Goal: Task Accomplishment & Management: Manage account settings

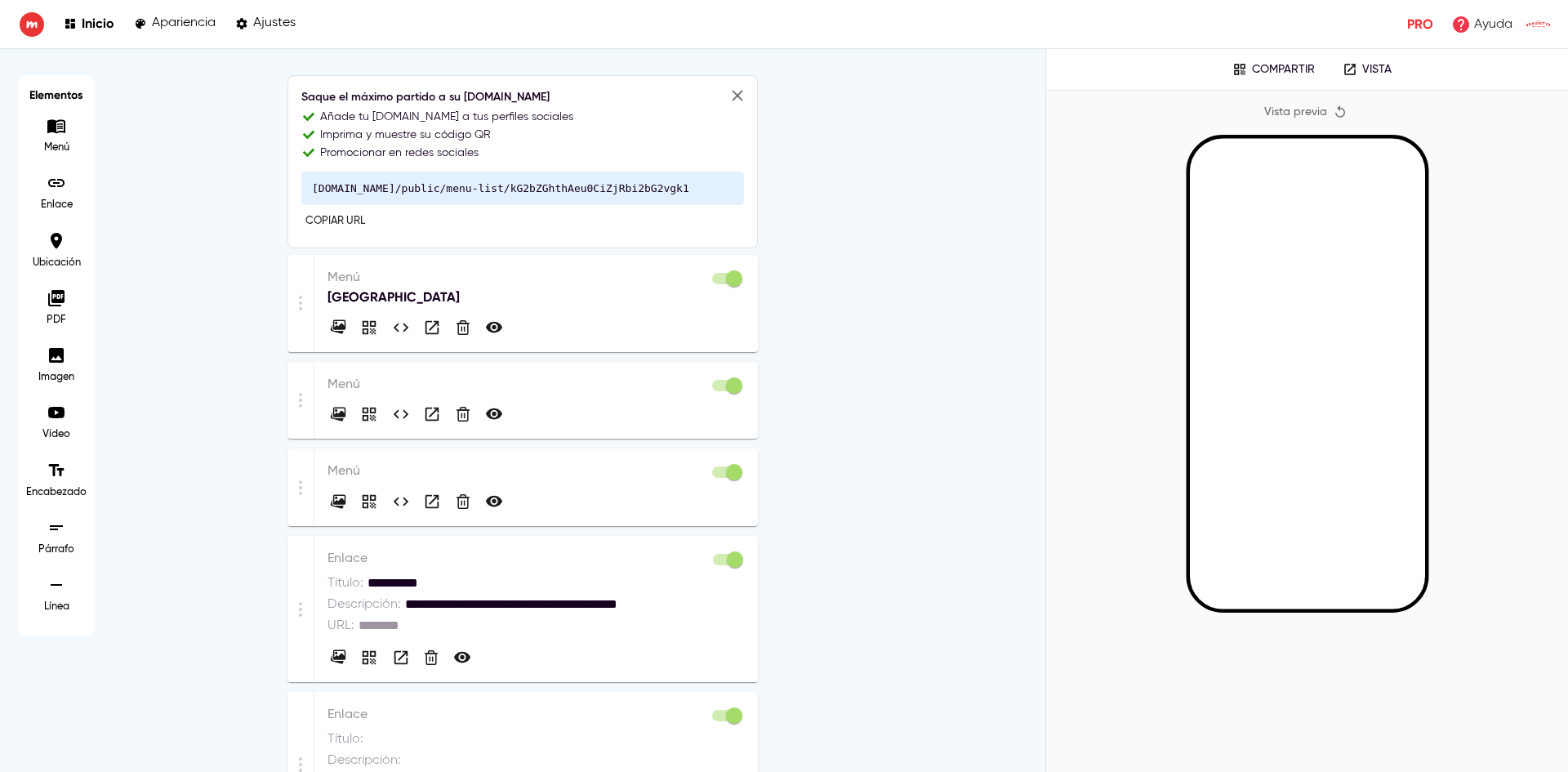
click at [518, 284] on p "Menú" at bounding box center [536, 278] width 417 height 19
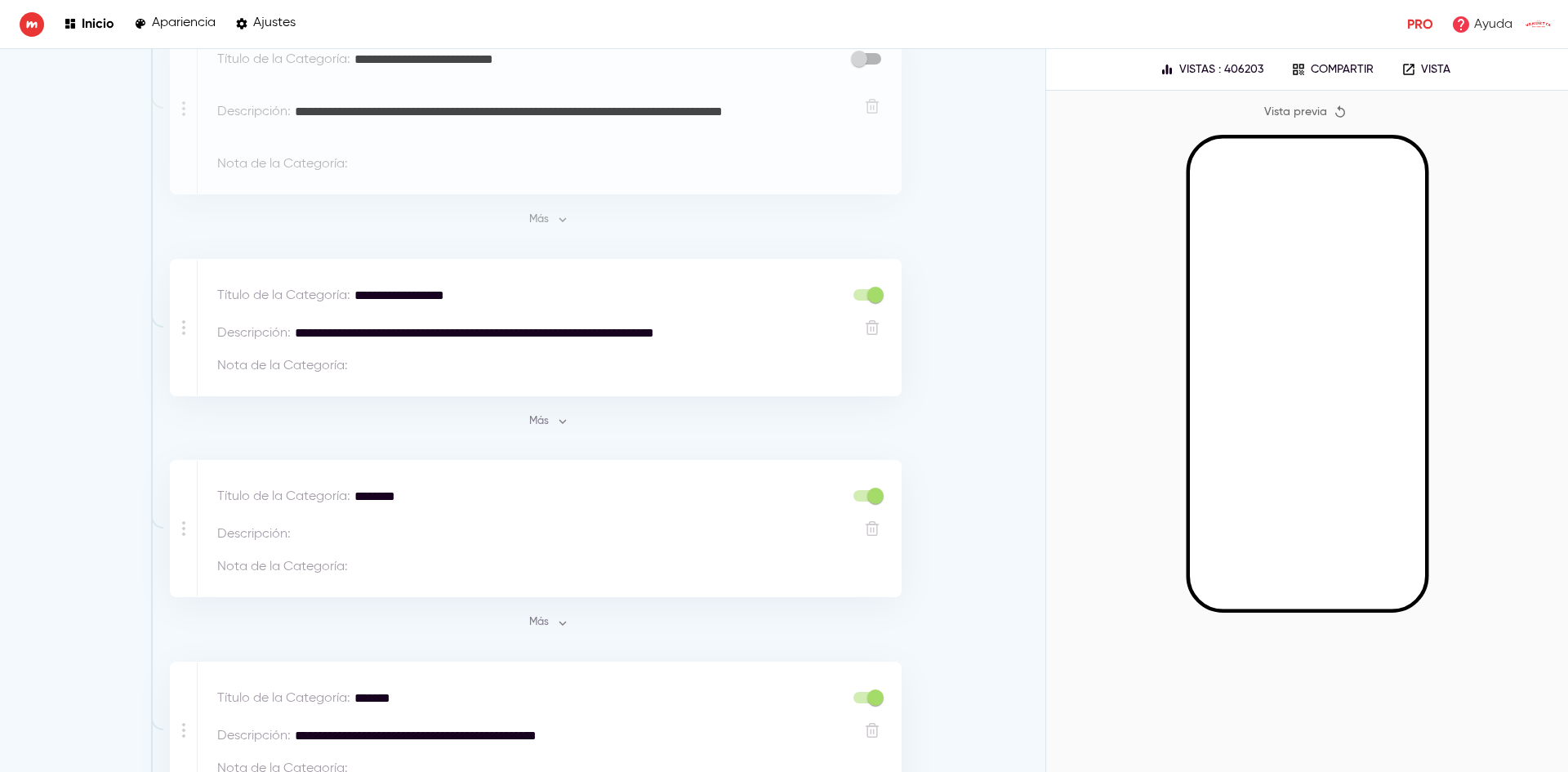
scroll to position [490, 0]
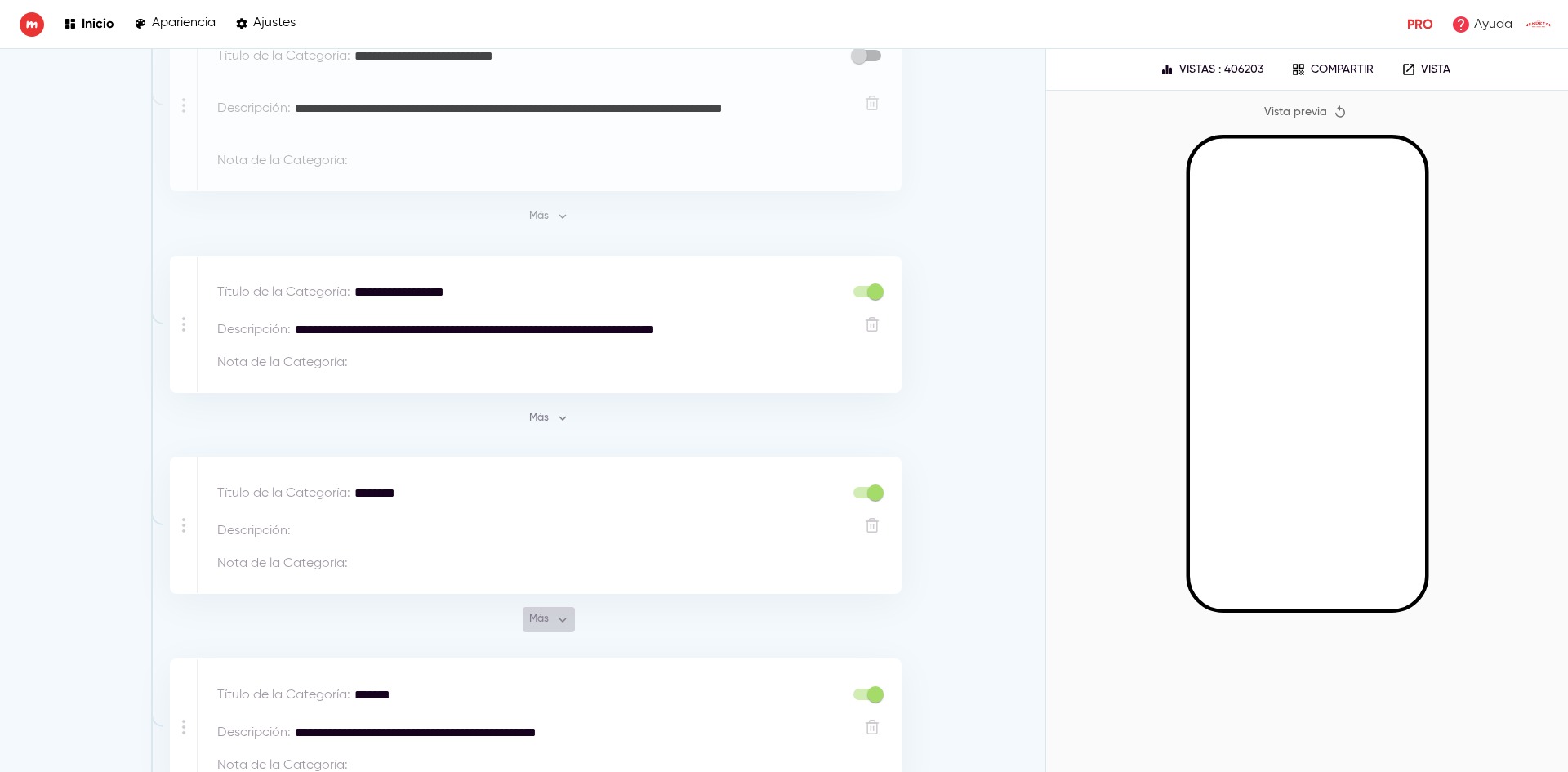
click at [568, 627] on button "Más" at bounding box center [549, 619] width 52 height 25
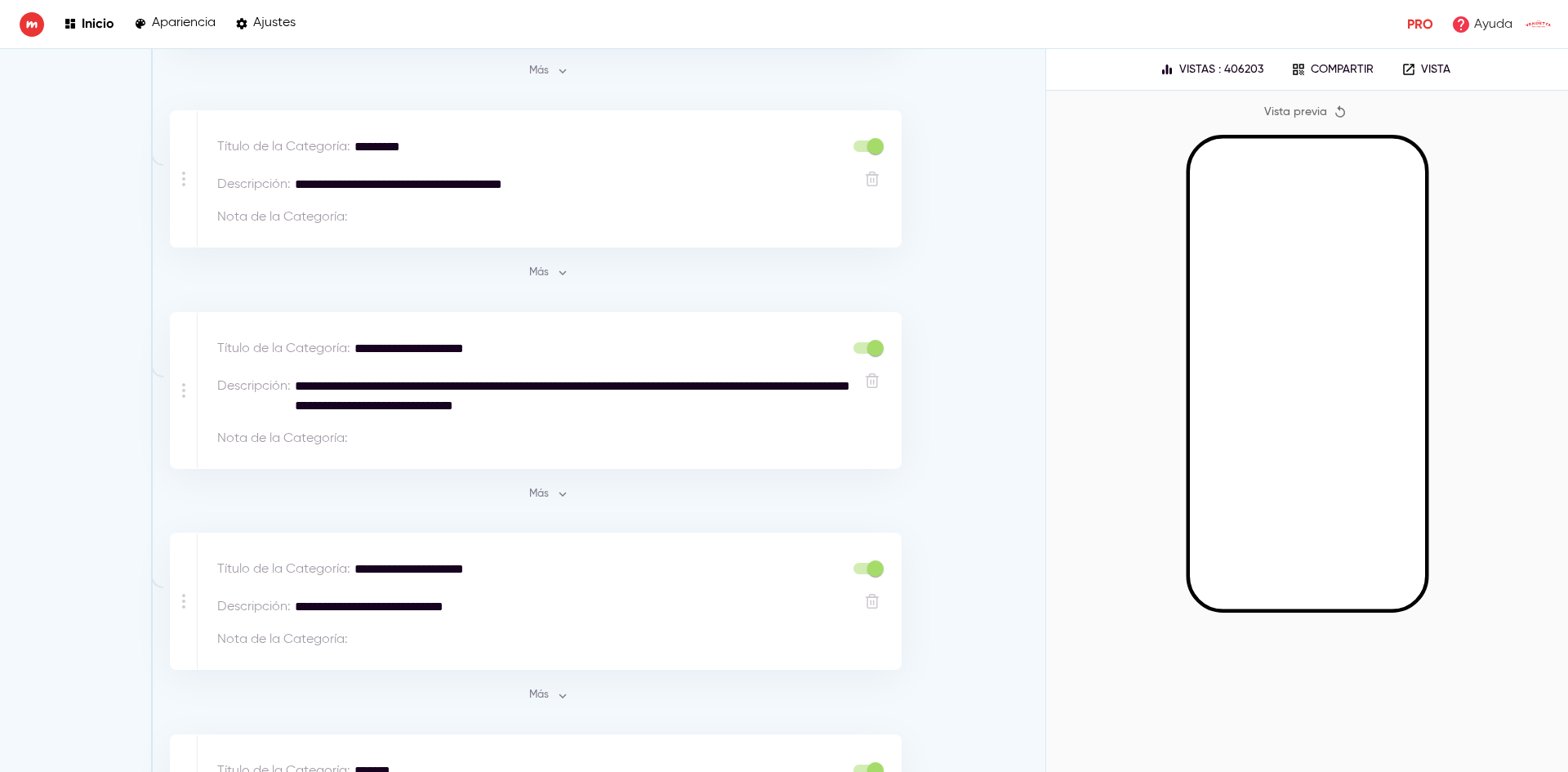
scroll to position [5665, 0]
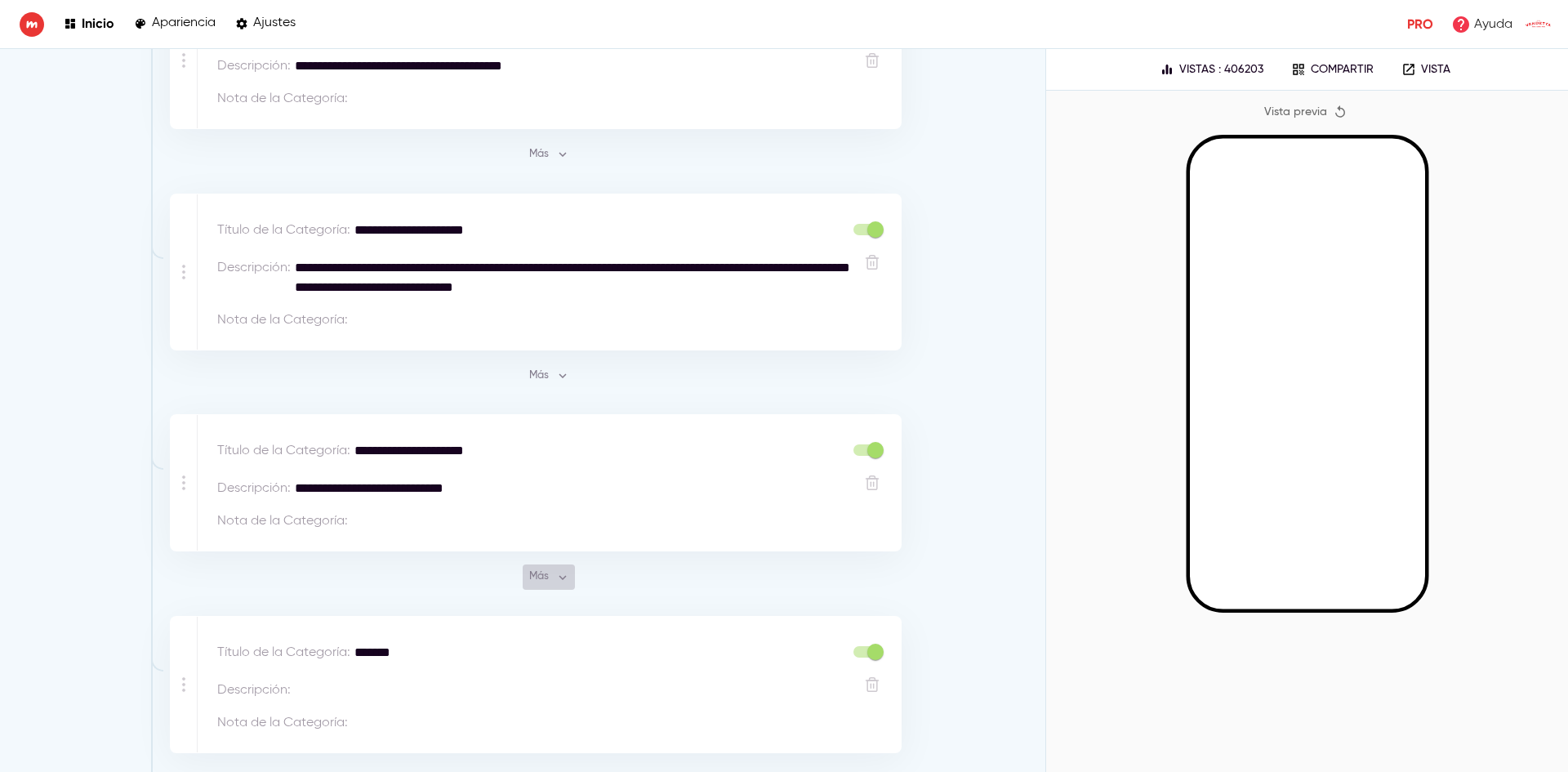
click at [527, 568] on span "Más" at bounding box center [548, 577] width 44 height 18
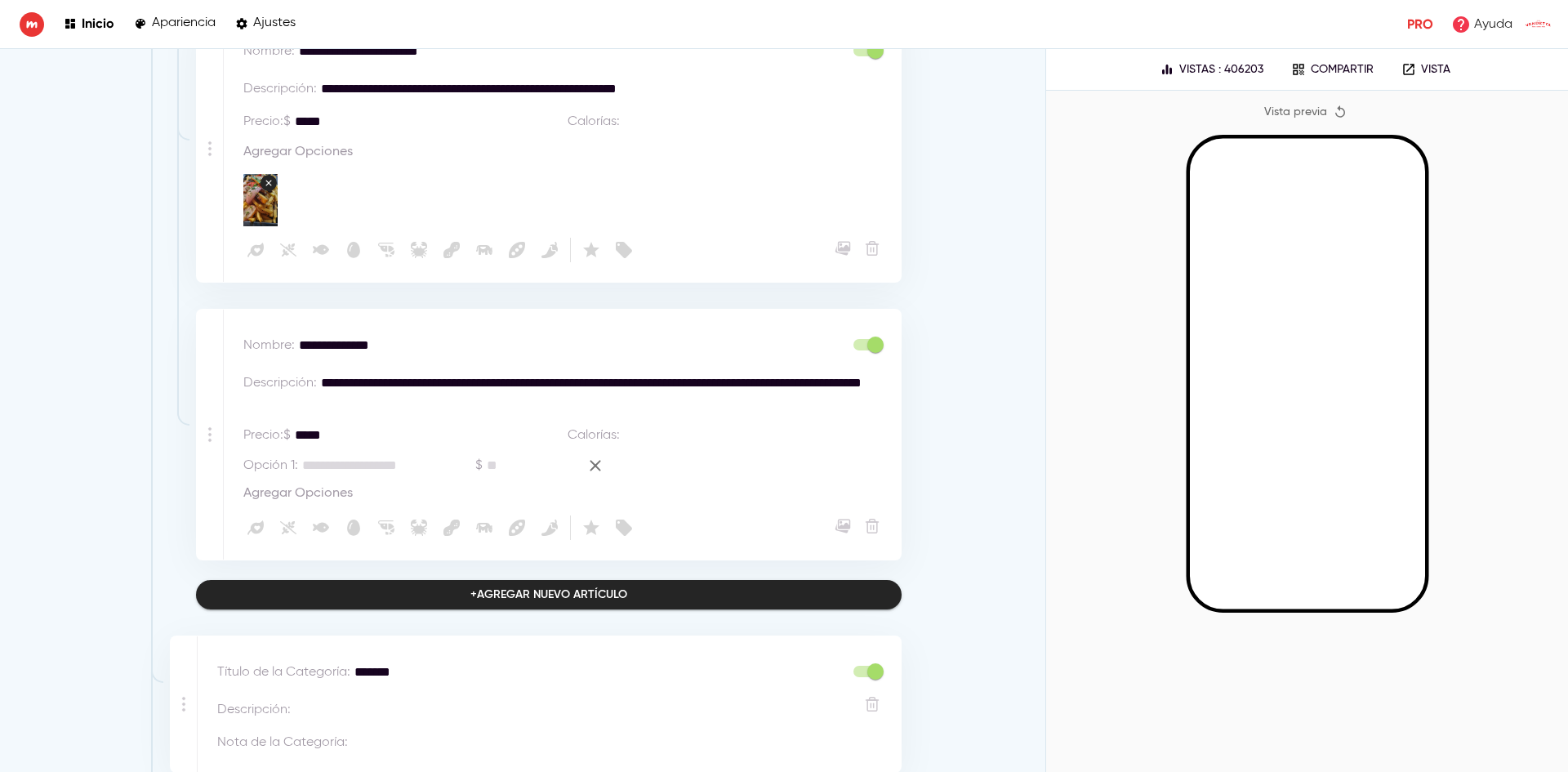
scroll to position [8276, 0]
